Goal: Task Accomplishment & Management: Manage account settings

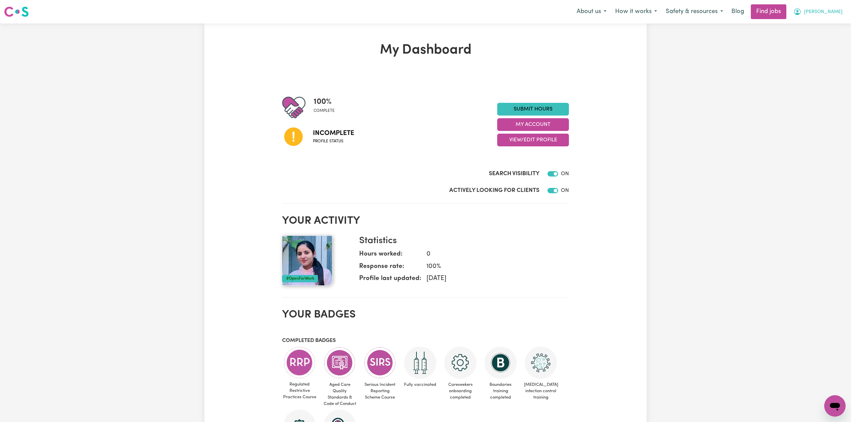
drag, startPoint x: 829, startPoint y: 12, endPoint x: 828, endPoint y: 17, distance: 5.0
click at [829, 12] on span "[PERSON_NAME]" at bounding box center [823, 11] width 39 height 7
click at [819, 53] on link "Logout" at bounding box center [819, 51] width 53 height 13
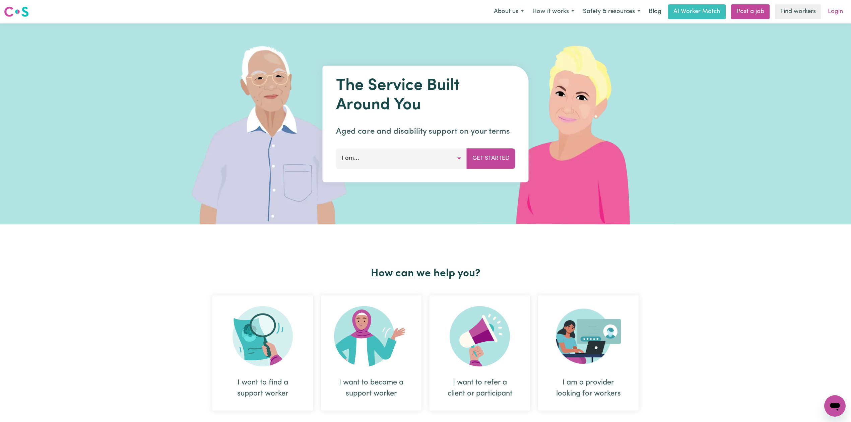
click at [834, 14] on link "Login" at bounding box center [835, 11] width 23 height 15
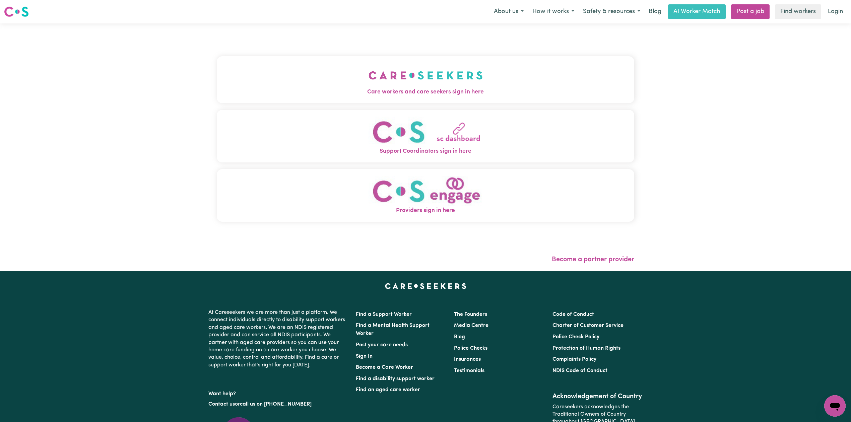
click at [368, 74] on img "Care workers and care seekers sign in here" at bounding box center [425, 75] width 114 height 25
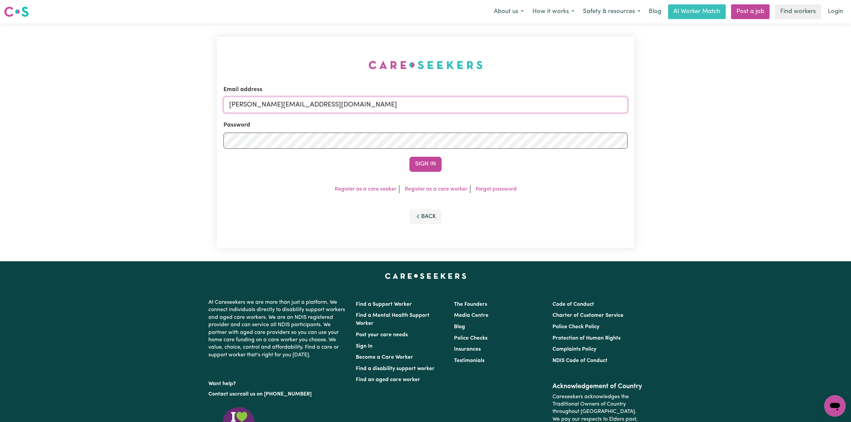
click at [295, 101] on input "[PERSON_NAME][EMAIL_ADDRESS][DOMAIN_NAME]" at bounding box center [425, 105] width 404 height 16
drag, startPoint x: 263, startPoint y: 102, endPoint x: 502, endPoint y: 126, distance: 240.3
click at [502, 126] on form "Email address Superuser~[EMAIL_ADDRESS][DOMAIN_NAME] Password Sign In" at bounding box center [425, 128] width 404 height 86
type input "Superuser~[EMAIL_ADDRESS][DOMAIN_NAME]"
click at [410, 165] on button "Sign In" at bounding box center [425, 164] width 32 height 15
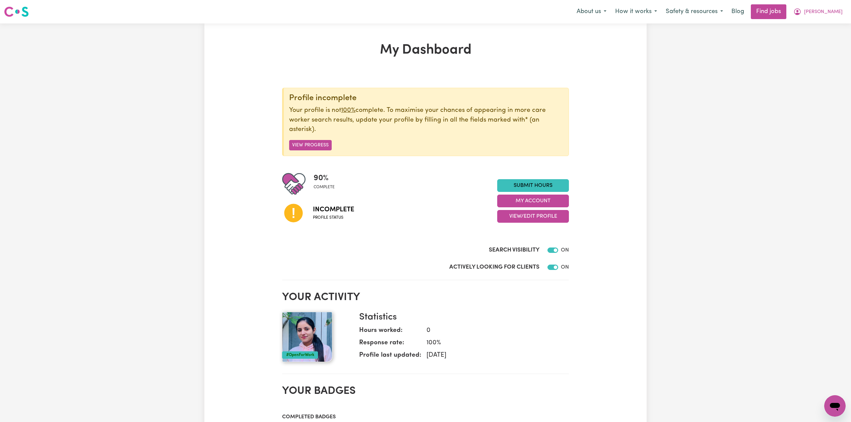
click at [512, 224] on div "90 % complete Incomplete Profile status Submit Hours My Account View/Edit Profi…" at bounding box center [425, 201] width 287 height 58
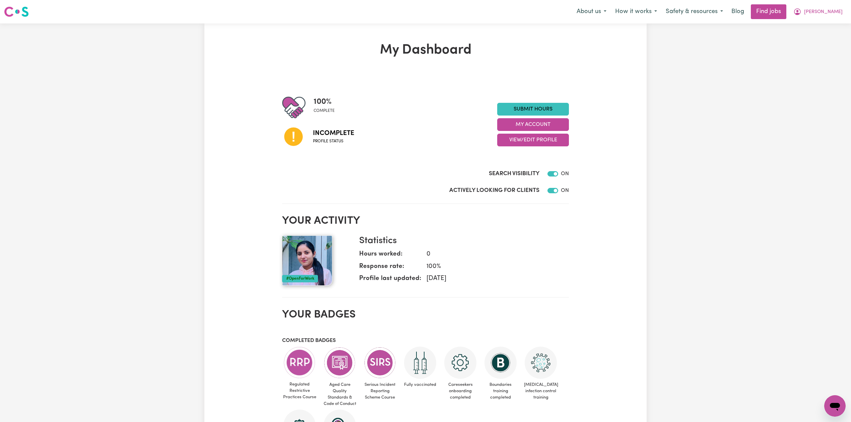
click at [517, 218] on h2 "Your activity" at bounding box center [425, 221] width 287 height 13
click at [526, 141] on button "View/Edit Profile" at bounding box center [533, 140] width 72 height 13
click at [515, 170] on link "Edit Profile" at bounding box center [528, 170] width 63 height 13
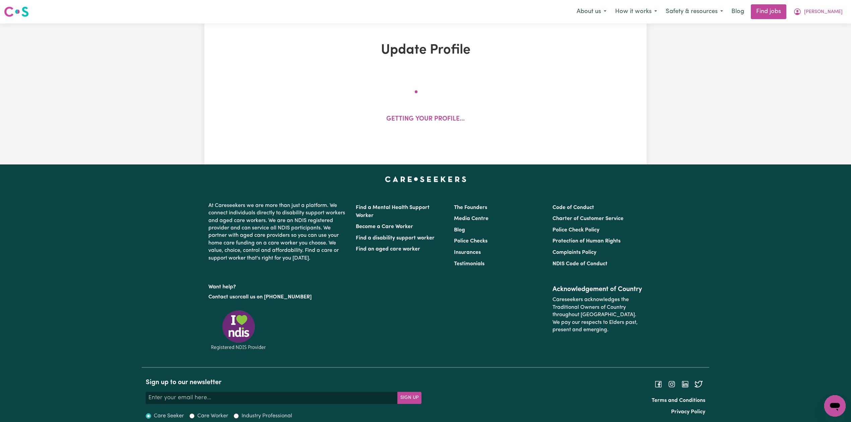
select select "[DEMOGRAPHIC_DATA]"
select select "Student Visa"
select select "Studying a healthcare related degree or qualification"
select select "45"
select select "50"
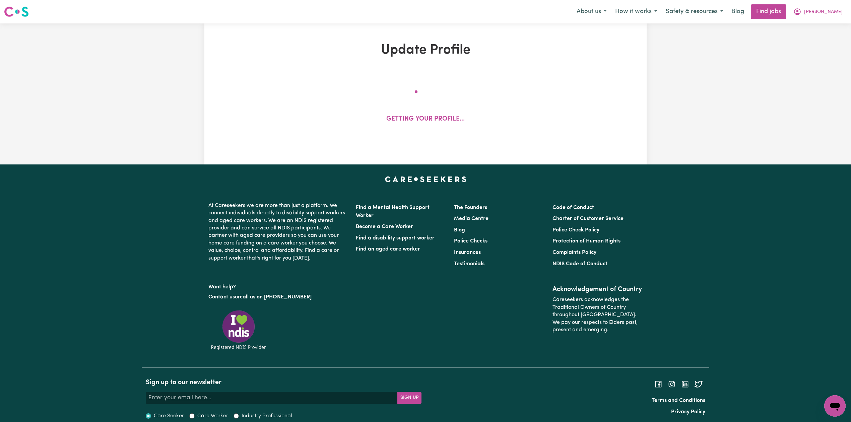
select select "50"
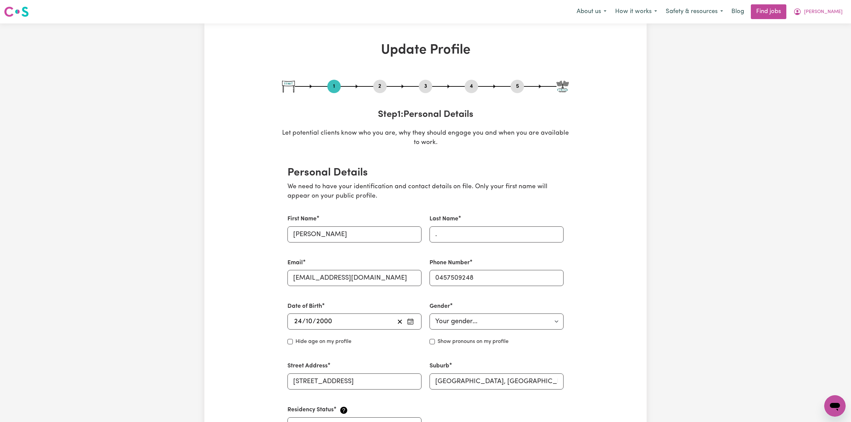
drag, startPoint x: 510, startPoint y: 83, endPoint x: 515, endPoint y: 84, distance: 4.7
click at [515, 84] on div "1 2 3 4 5" at bounding box center [425, 86] width 287 height 13
click at [515, 84] on button "5" at bounding box center [516, 86] width 13 height 9
select select "I am providing services privately on my own"
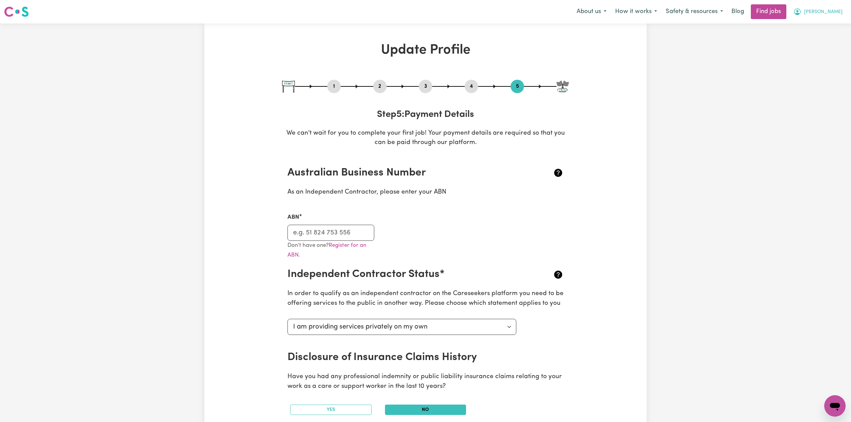
click at [839, 15] on span "[PERSON_NAME]" at bounding box center [823, 11] width 39 height 7
click at [823, 49] on link "Logout" at bounding box center [819, 51] width 53 height 13
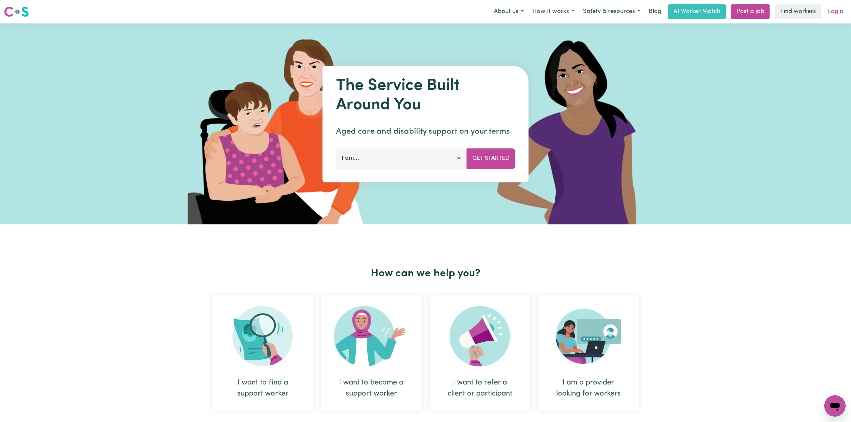
click at [835, 13] on link "Login" at bounding box center [835, 11] width 23 height 15
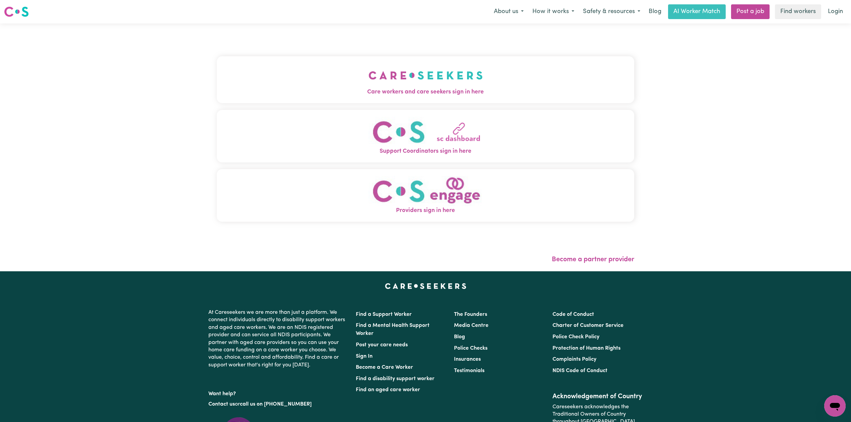
click at [285, 90] on span "Care workers and care seekers sign in here" at bounding box center [425, 92] width 417 height 9
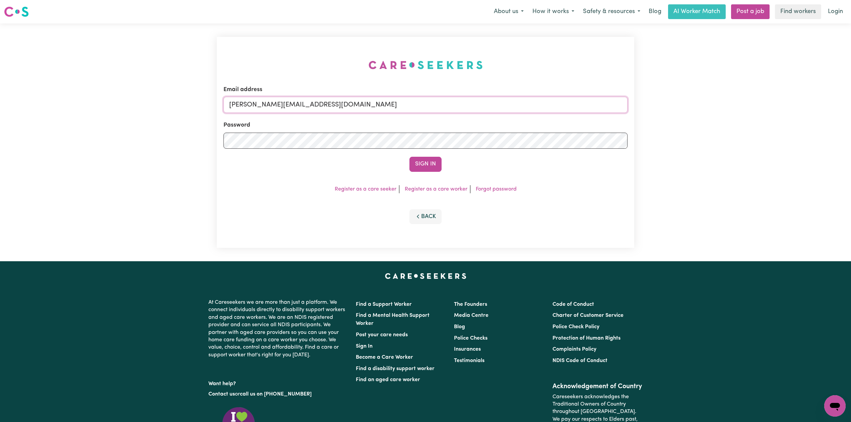
click at [262, 98] on input "[PERSON_NAME][EMAIL_ADDRESS][DOMAIN_NAME]" at bounding box center [425, 105] width 404 height 16
click at [524, 138] on form "Email address Superuser~[EMAIL_ADDRESS][DOMAIN_NAME] Password Sign In" at bounding box center [425, 128] width 404 height 86
type input "Superuser~[EMAIL_ADDRESS][DOMAIN_NAME]"
click at [419, 166] on button "Sign In" at bounding box center [425, 164] width 32 height 15
